Goal: Communication & Community: Answer question/provide support

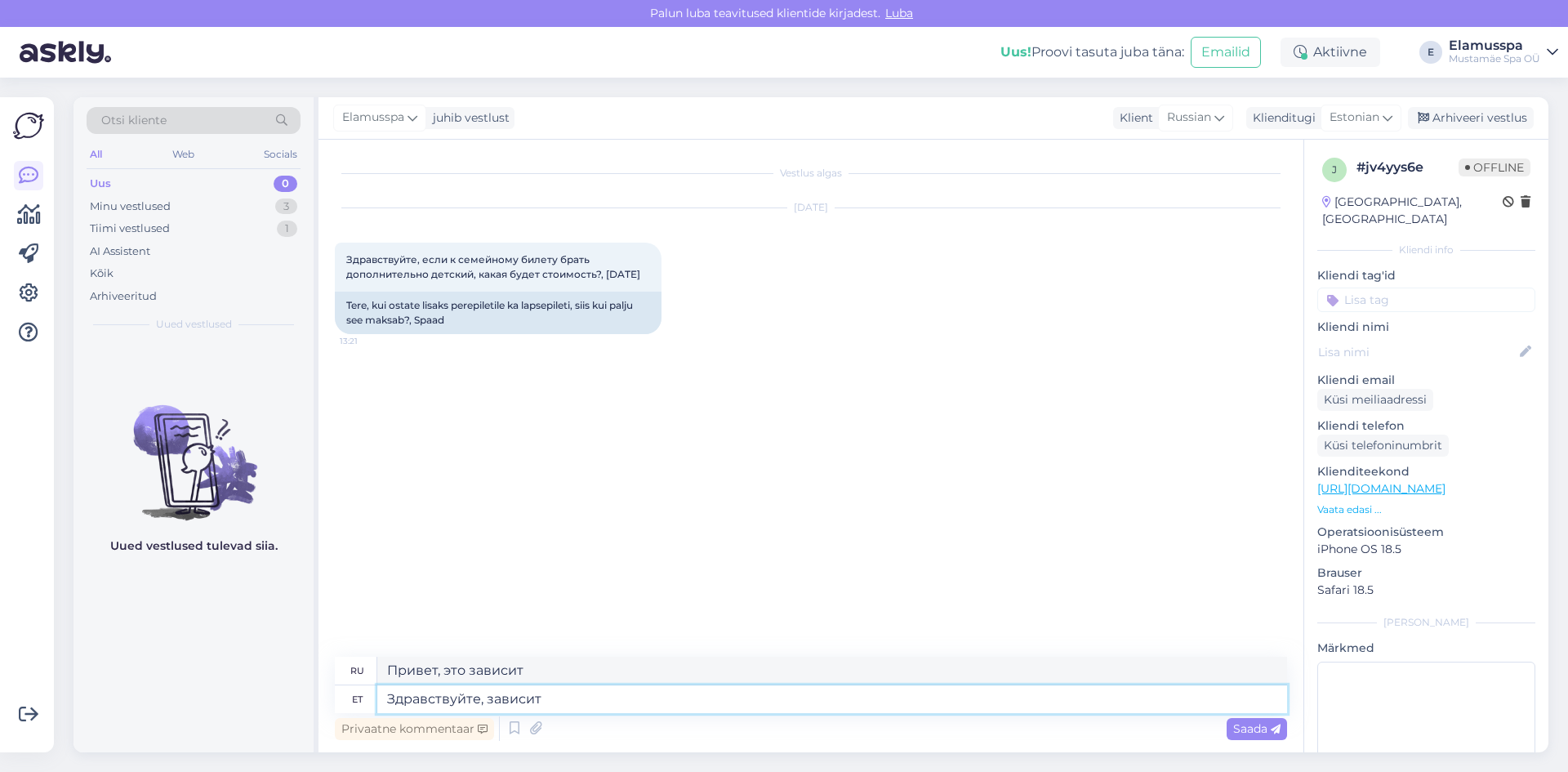
click at [582, 703] on textarea "Здравствуйте, зависит" at bounding box center [832, 700] width 910 height 28
type textarea "Здравствуйте, зависит от возраста. Сколько ему лет?"
drag, startPoint x: 861, startPoint y: 672, endPoint x: 0, endPoint y: 658, distance: 861.1
click at [0, 658] on div "Võimalused Veendu, et Askly loob sulle väärtust. Sulge Ühenda FB ja IG sõnumid …" at bounding box center [784, 425] width 1568 height 694
paste textarea "зависит от возраста. Сколь"
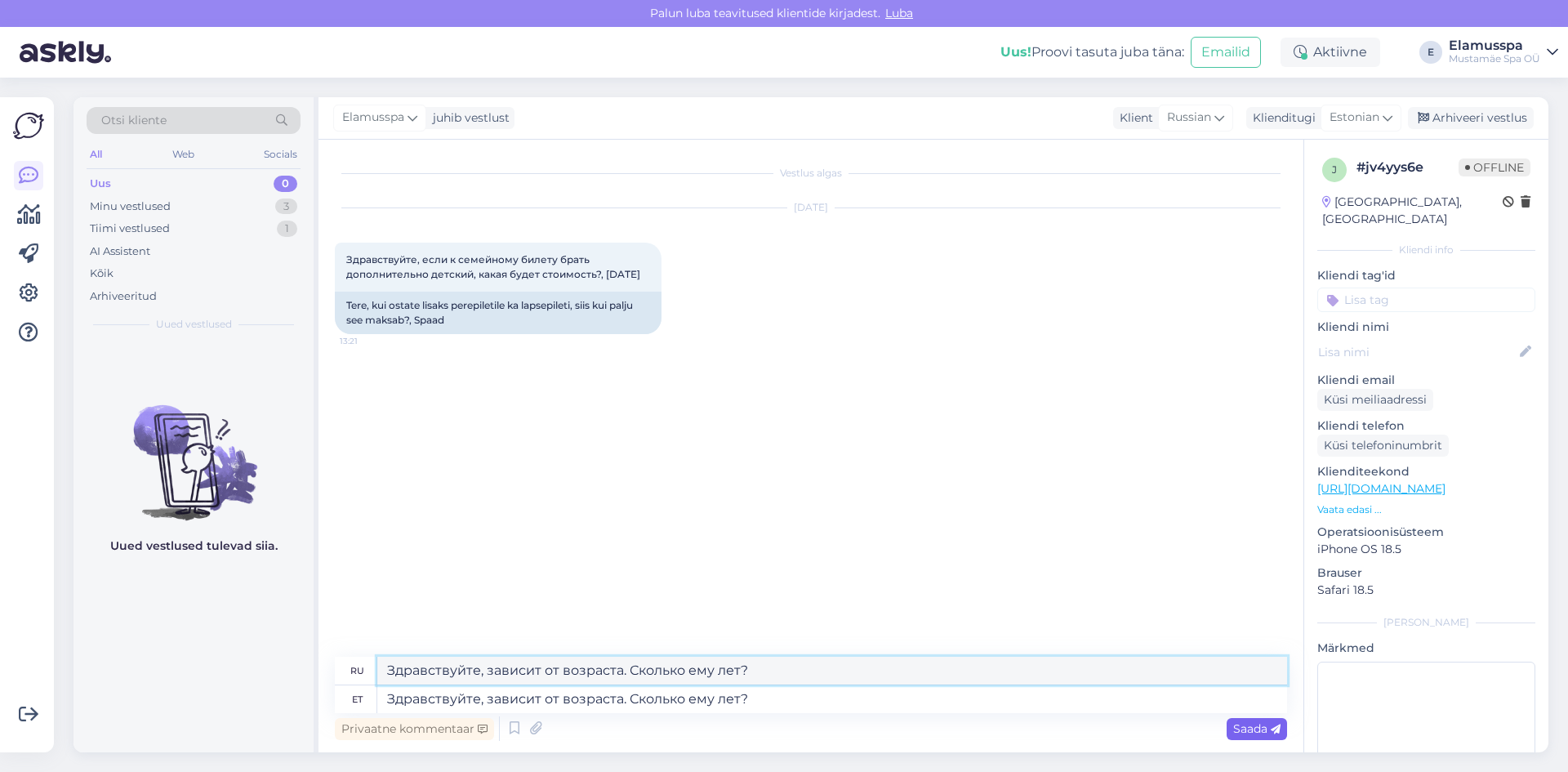
type textarea "Здравствуйте, зависит от возраста. Сколько ему лет?"
click at [1241, 727] on span "Saada" at bounding box center [1257, 729] width 48 height 15
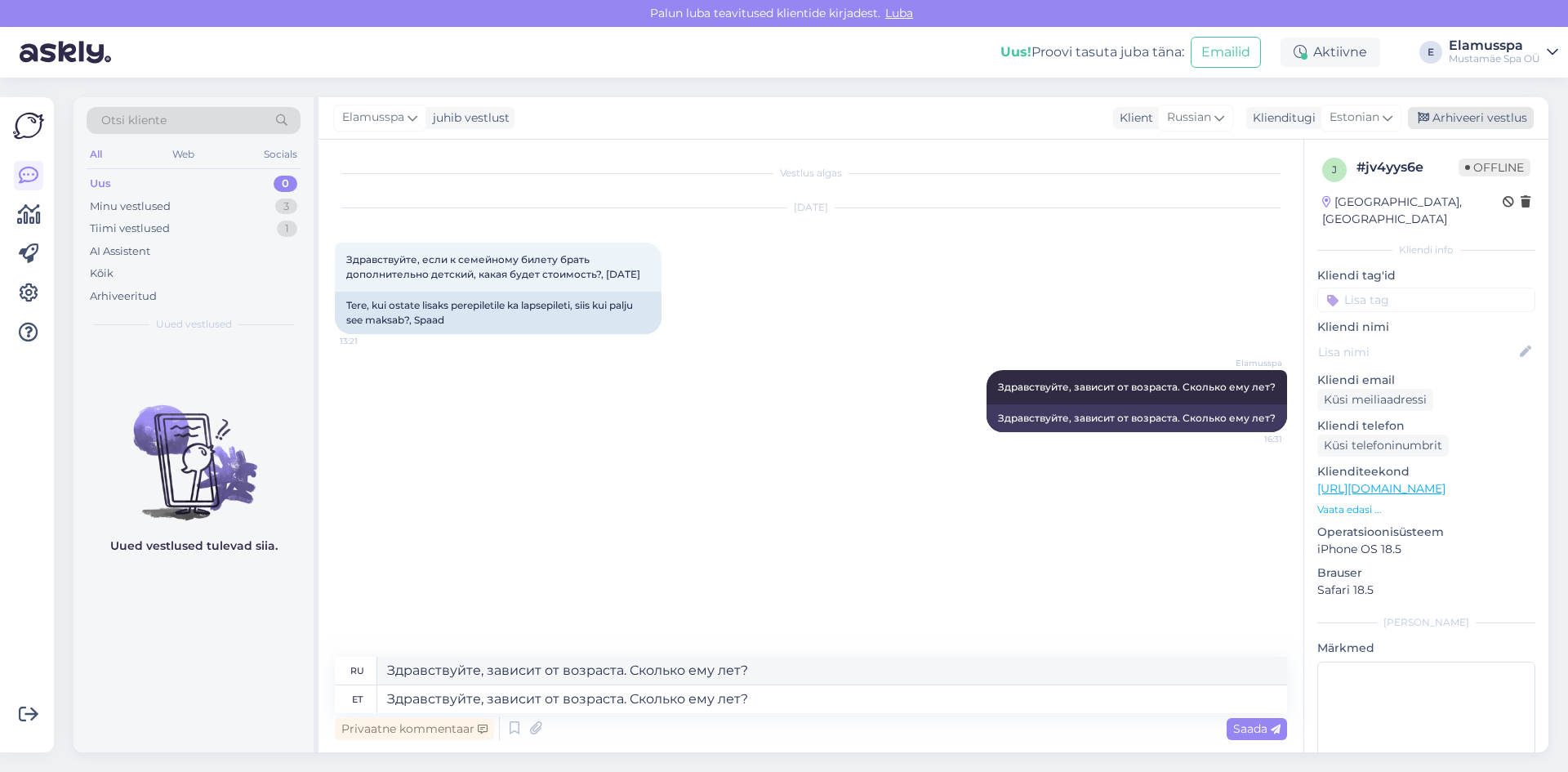
click at [1473, 115] on div "Arhiveeri vestlus" at bounding box center [1470, 118] width 126 height 23
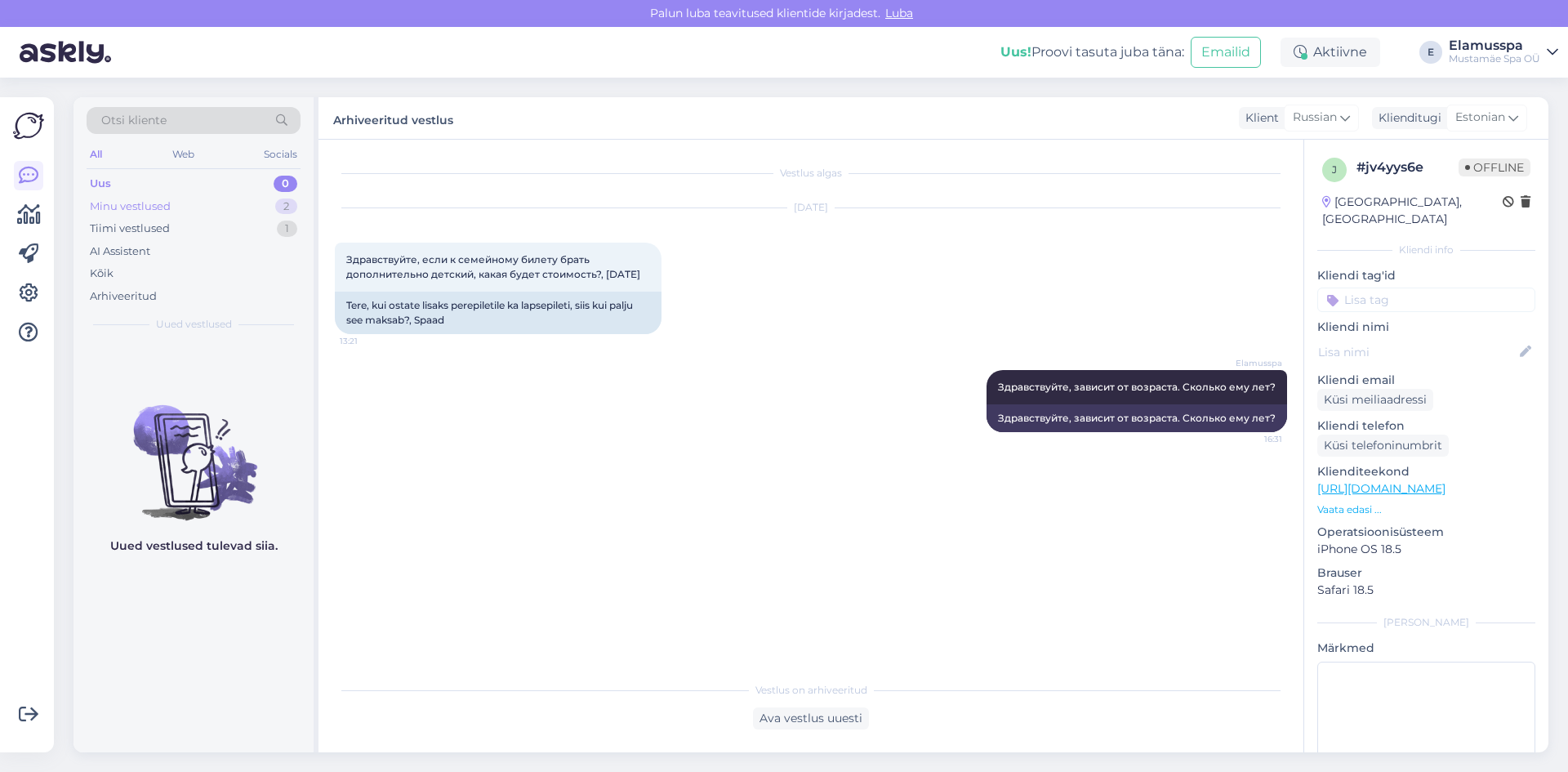
click at [271, 206] on div "Minu vestlused 2" at bounding box center [193, 206] width 214 height 23
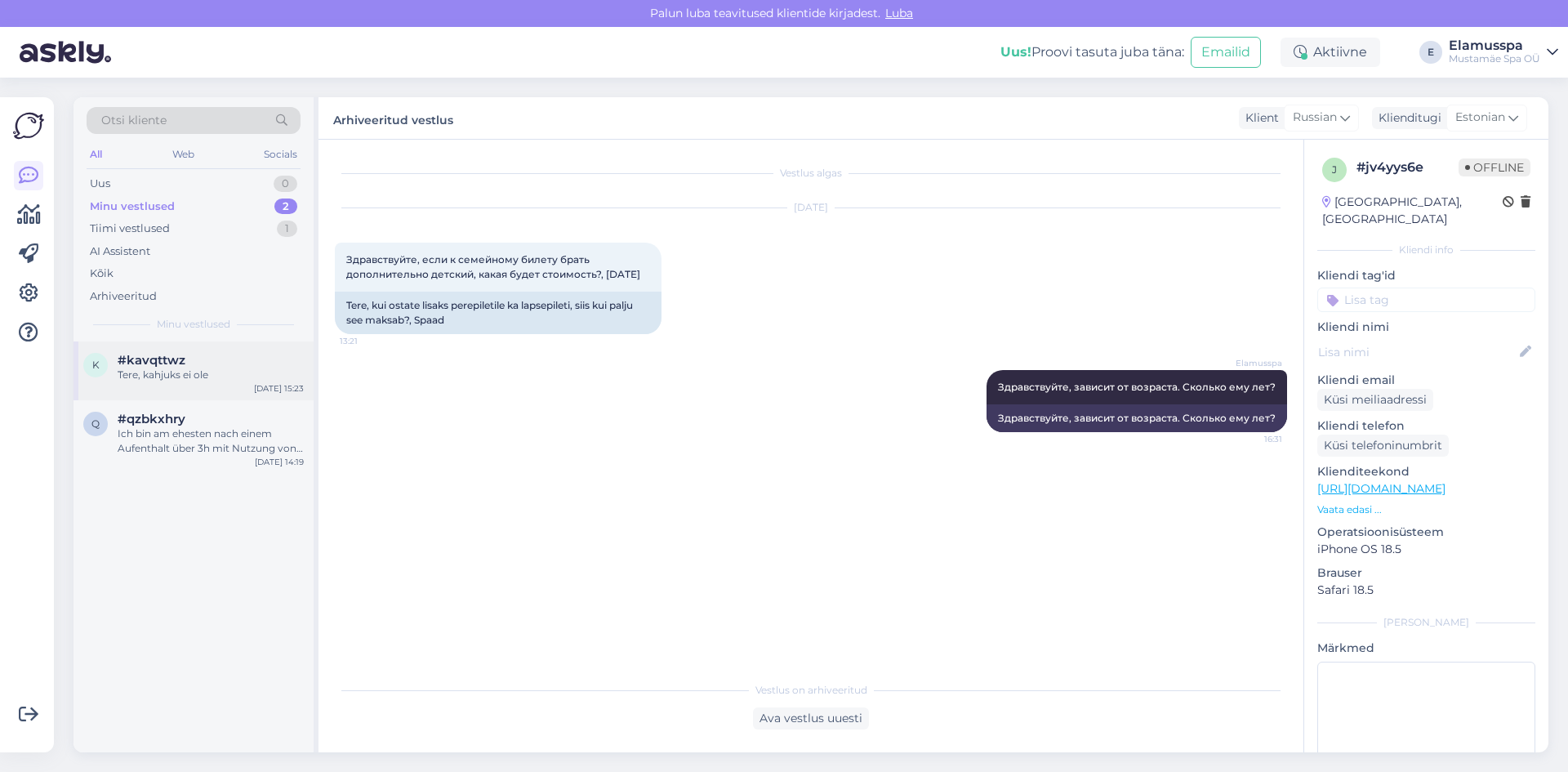
click at [250, 382] on div "k #kavqttwz Tere, kahjuks ei ole [DATE] 15:23" at bounding box center [193, 371] width 240 height 59
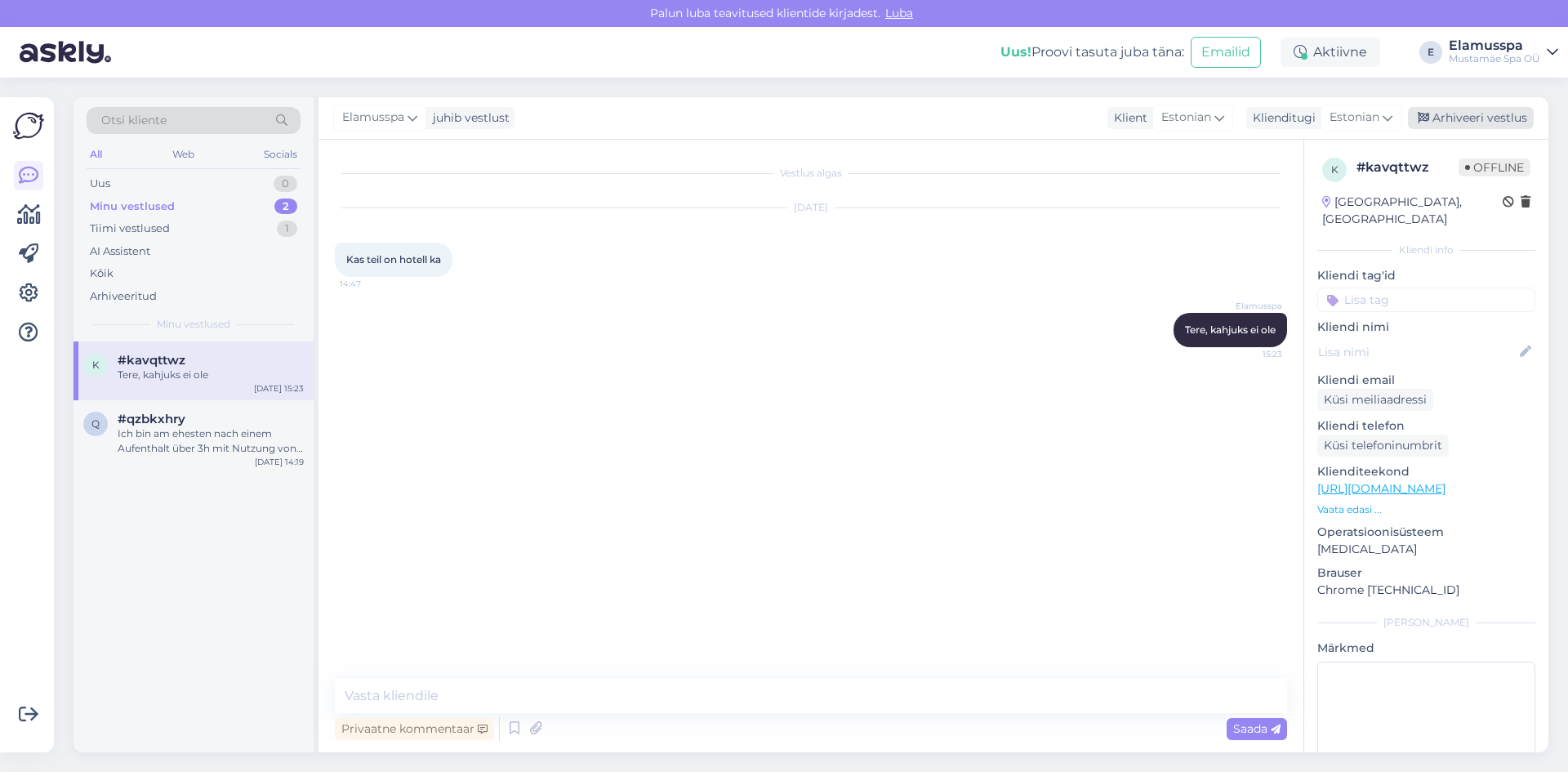
click at [1518, 126] on div "Arhiveeri vestlus" at bounding box center [1470, 118] width 126 height 23
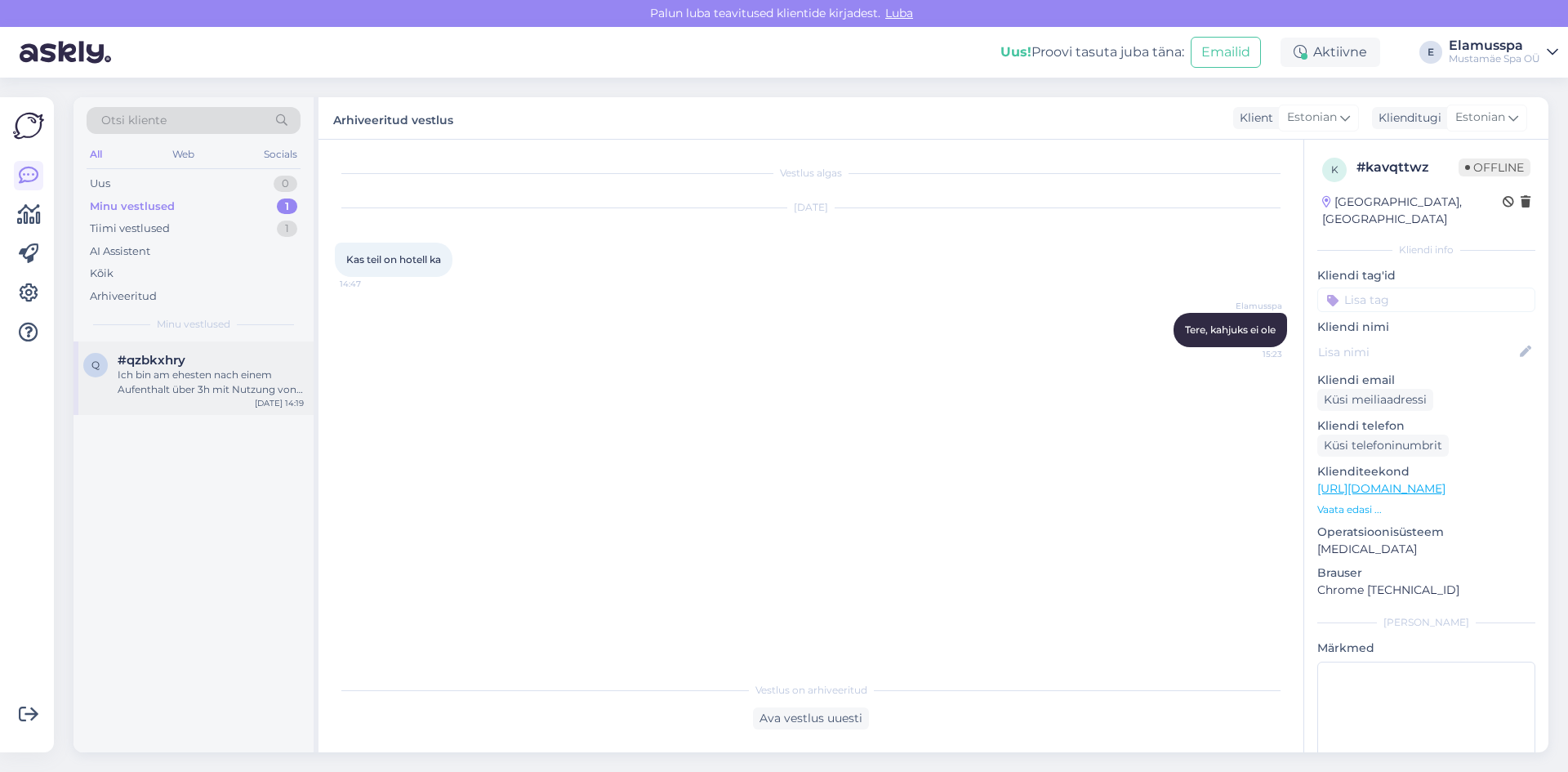
click at [228, 359] on div "#qzbkxhry" at bounding box center [210, 360] width 187 height 15
